Goal: Entertainment & Leisure: Consume media (video, audio)

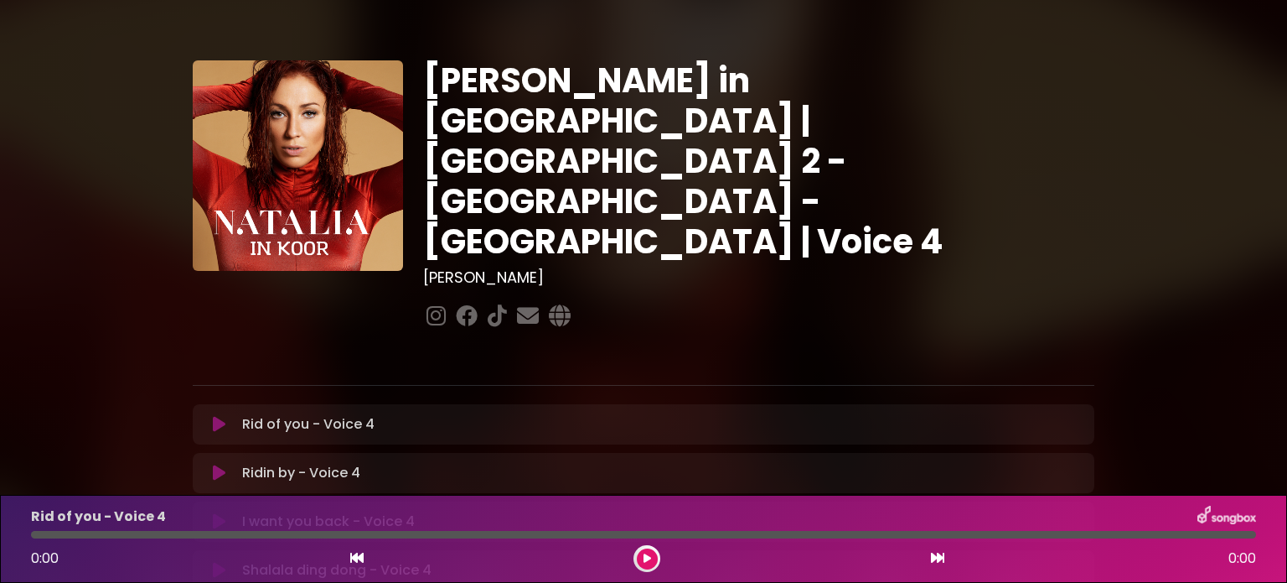
click at [409, 414] on div "Rid of you - Voice 4 Loading Track..." at bounding box center [660, 424] width 849 height 20
click at [218, 416] on icon at bounding box center [219, 424] width 13 height 17
click at [407, 414] on div "Rid of you - Voice 4 Loading Track..." at bounding box center [660, 424] width 849 height 20
click at [222, 416] on icon at bounding box center [219, 424] width 13 height 17
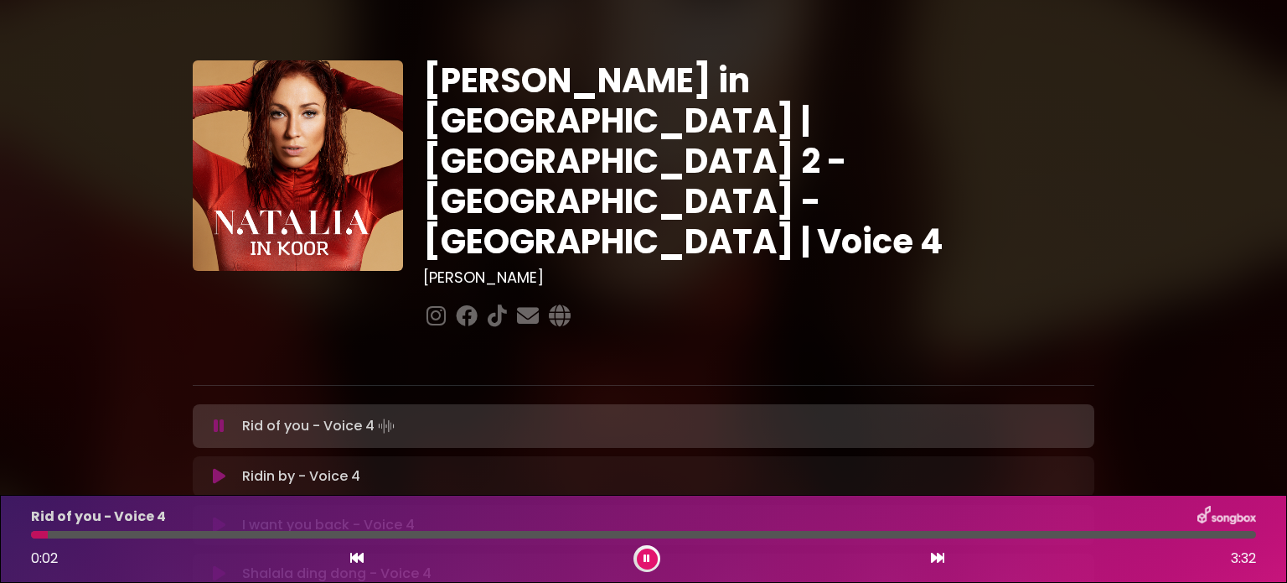
click at [215, 468] on icon at bounding box center [219, 476] width 13 height 17
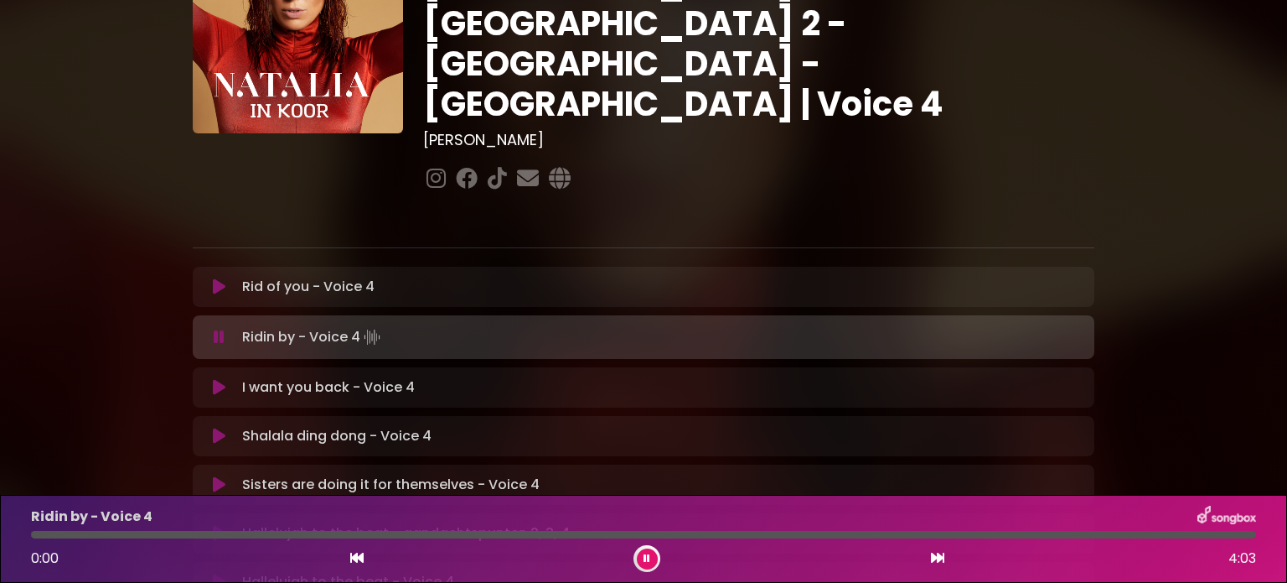
scroll to position [168, 0]
